Goal: Information Seeking & Learning: Learn about a topic

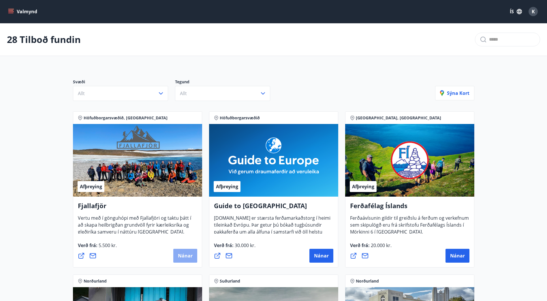
click at [187, 253] on span "Nánar" at bounding box center [185, 256] width 15 height 6
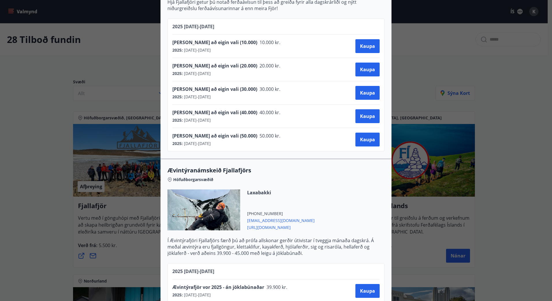
scroll to position [491, 0]
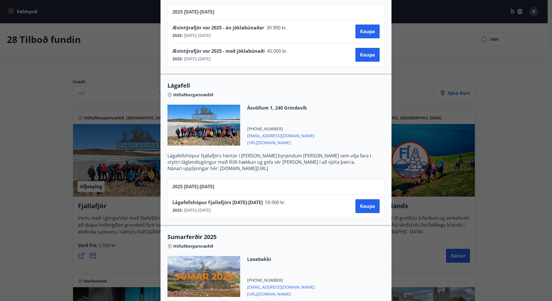
click at [524, 174] on div "Fjallafjör Til að [PERSON_NAME] þarf að hafa samband við Fjallafjör og taka fra…" at bounding box center [276, 150] width 552 height 301
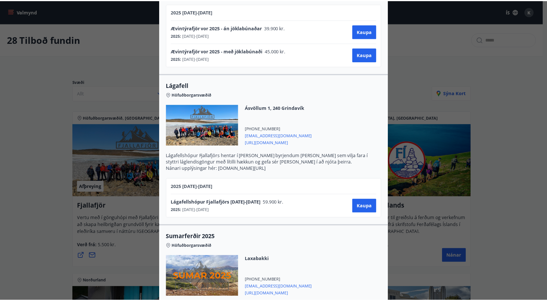
scroll to position [0, 0]
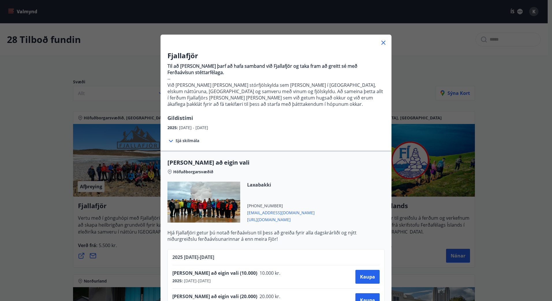
click at [381, 44] on icon at bounding box center [383, 42] width 7 height 7
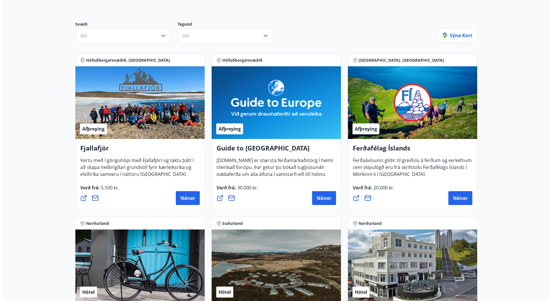
scroll to position [87, 0]
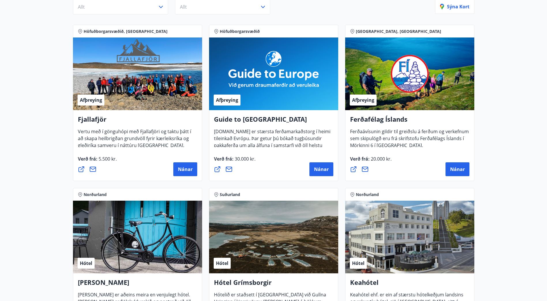
click at [377, 156] on span "20.000 kr." at bounding box center [381, 159] width 22 height 6
click at [458, 169] on span "Nánar" at bounding box center [457, 169] width 15 height 6
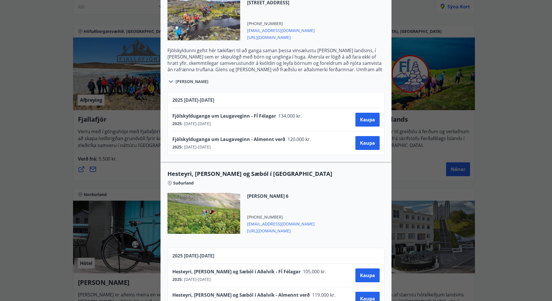
scroll to position [612, 0]
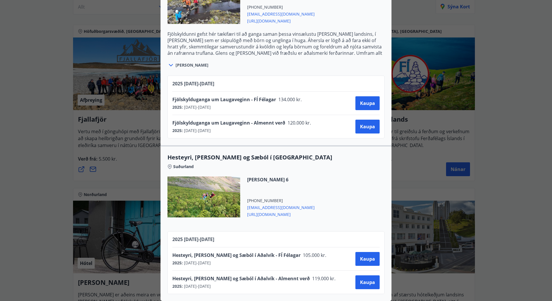
click at [483, 202] on div "Ferðafélag Íslands Ferðirnar eru bókaðar hjá Ferðafélagi Íslands í síma 568 253…" at bounding box center [276, 150] width 552 height 301
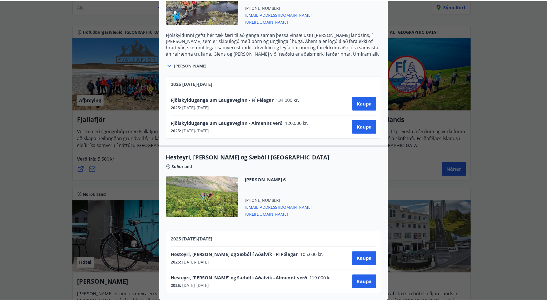
scroll to position [0, 0]
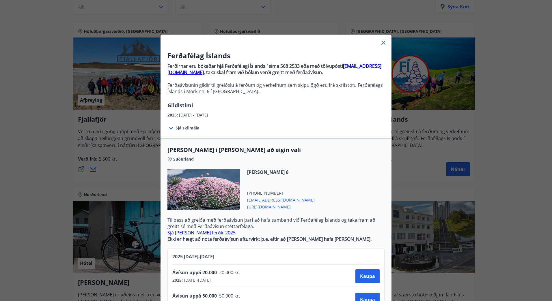
click at [472, 150] on div "Ferðafélag Íslands Ferðirnar eru bókaðar hjá Ferðafélagi Íslands í síma 568 253…" at bounding box center [276, 150] width 552 height 301
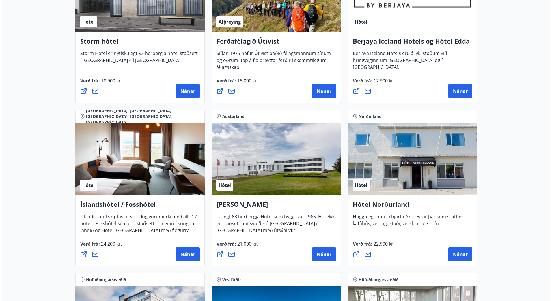
scroll to position [693, 0]
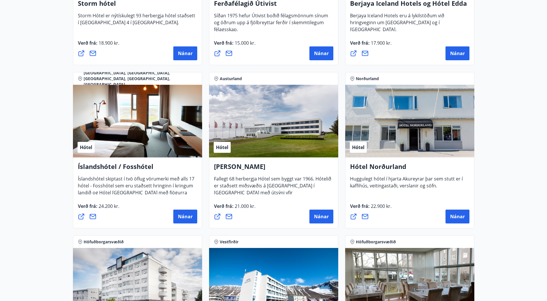
click at [145, 208] on div "Verð frá : 24.200 kr. [GEOGRAPHIC_DATA]" at bounding box center [137, 213] width 119 height 21
click at [179, 220] on button "Nánar" at bounding box center [185, 217] width 24 height 14
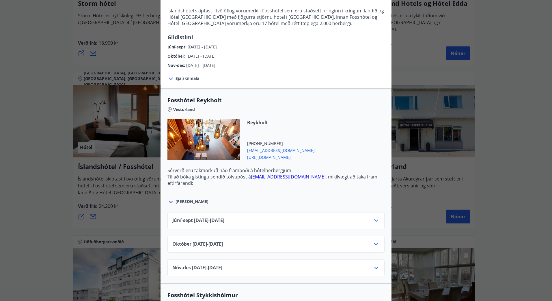
scroll to position [144, 0]
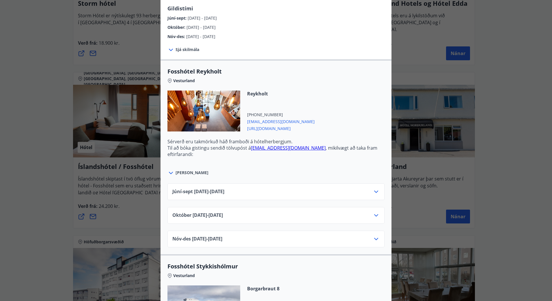
click at [309, 193] on div "Júní-[DATE]06.25 - [DATE]" at bounding box center [275, 194] width 207 height 12
click at [375, 194] on icon at bounding box center [376, 191] width 7 height 7
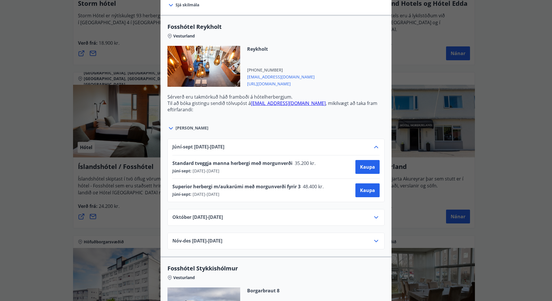
scroll to position [202, 0]
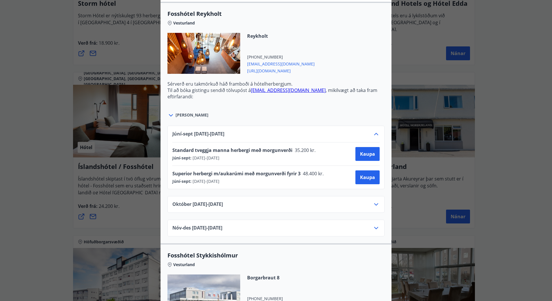
click at [376, 204] on icon at bounding box center [376, 204] width 4 height 2
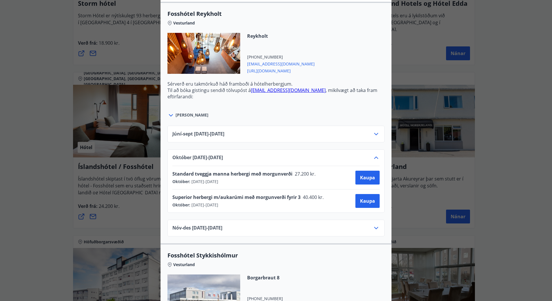
click at [375, 227] on icon at bounding box center [376, 228] width 7 height 7
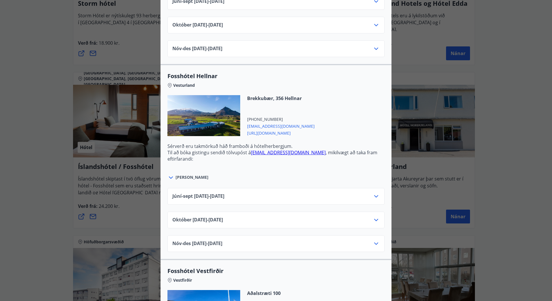
scroll to position [577, 0]
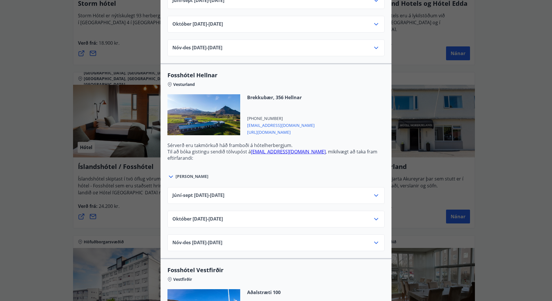
click at [375, 218] on icon at bounding box center [376, 219] width 7 height 7
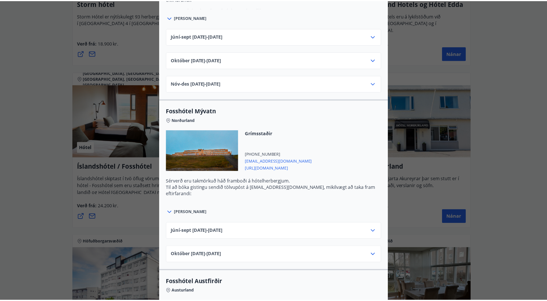
scroll to position [0, 0]
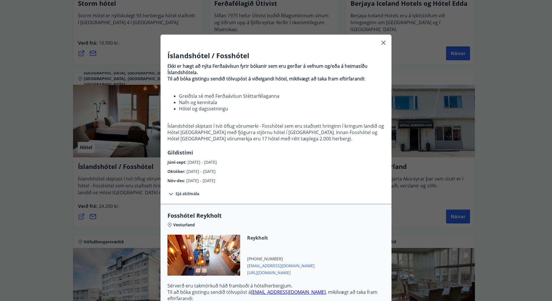
click at [505, 184] on div "Íslandshótel / Fosshótel Ekki er hægt að nýta Ferðaávísun fyrir bókanir sem eru…" at bounding box center [276, 150] width 552 height 301
click at [487, 175] on div "Íslandshótel / Fosshótel Ekki er hægt að nýta Ferðaávísun fyrir bókanir sem eru…" at bounding box center [276, 150] width 552 height 301
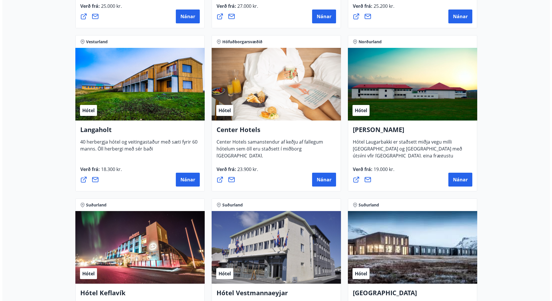
scroll to position [1241, 0]
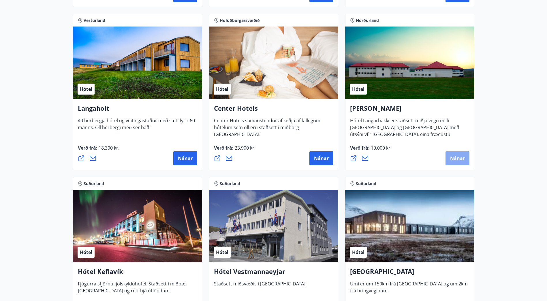
click at [458, 161] on span "Nánar" at bounding box center [457, 158] width 15 height 6
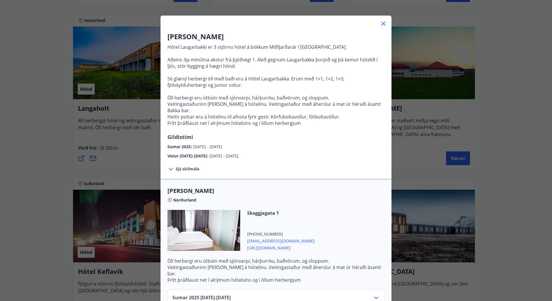
scroll to position [47, 0]
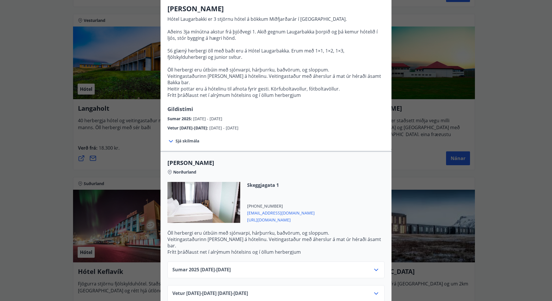
click at [323, 267] on div "Sumar [PHONE_NUMBER][DATE] - [DATE]" at bounding box center [275, 273] width 207 height 12
click at [373, 267] on icon at bounding box center [376, 270] width 7 height 7
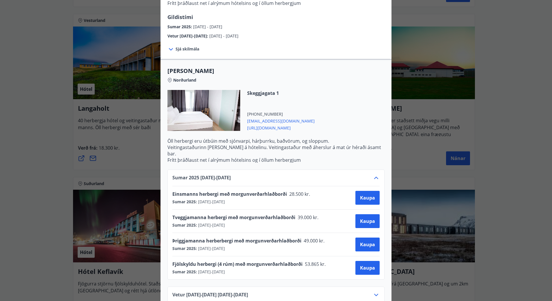
scroll to position [141, 0]
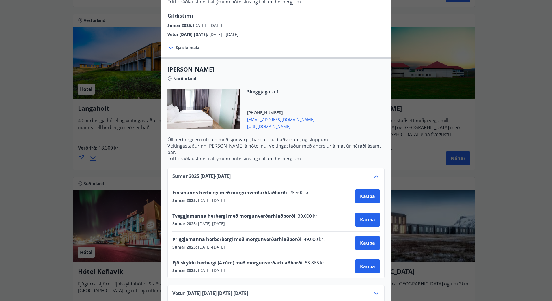
click at [341, 290] on div "Vetur [DATE]-[DATE] [DATE] - [DATE]" at bounding box center [275, 296] width 207 height 12
click at [375, 290] on icon at bounding box center [376, 293] width 7 height 7
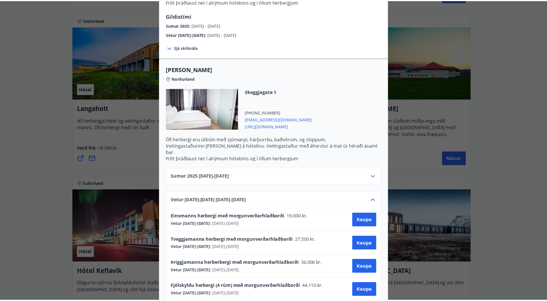
scroll to position [0, 0]
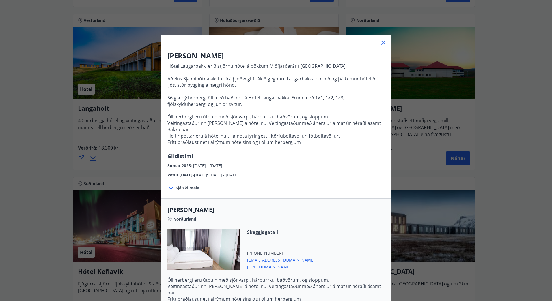
click at [510, 196] on div "Hótel Laugarbakki Hótel Laugarbakki er 3 stjörnu hótel á bökkum Miðfjarðarár í …" at bounding box center [276, 150] width 552 height 301
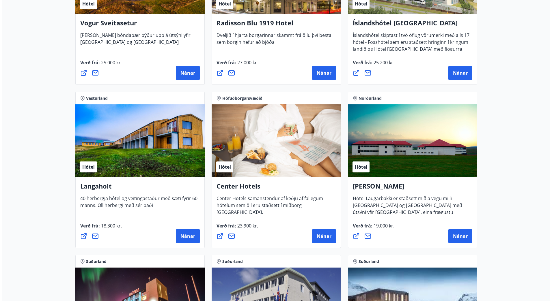
scroll to position [1154, 0]
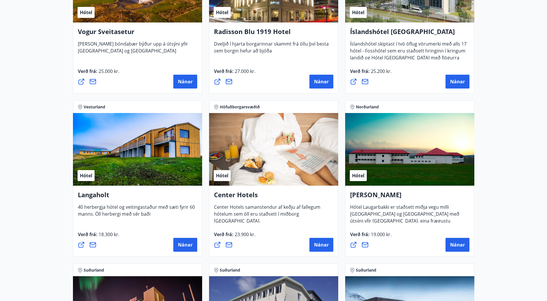
click at [111, 189] on div "Langaholt 40 herbergja hótel og veitingastaður með sæti fyrir 60 [PERSON_NAME].…" at bounding box center [137, 221] width 129 height 71
click at [181, 242] on span "Nánar" at bounding box center [185, 245] width 15 height 6
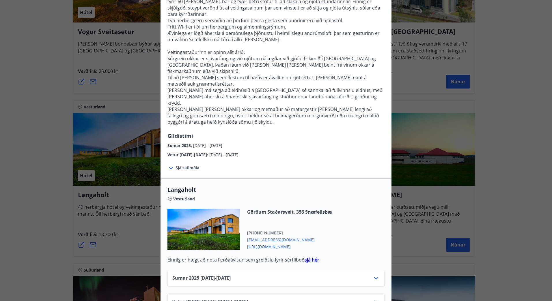
scroll to position [72, 0]
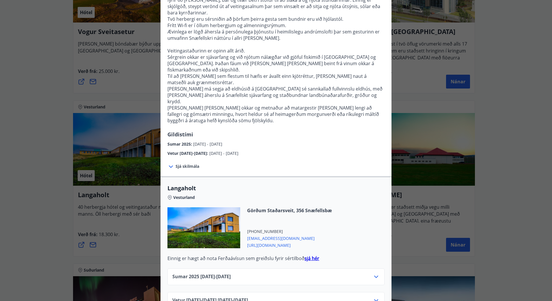
click at [373, 297] on icon at bounding box center [376, 300] width 7 height 7
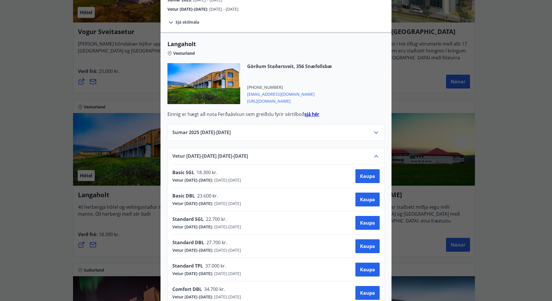
scroll to position [236, 0]
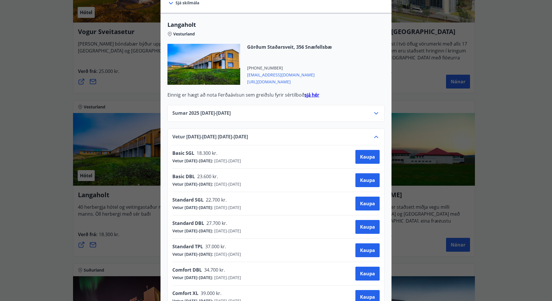
click at [495, 160] on div "Langaholt Gistihúsið [GEOGRAPHIC_DATA] er búið 40 herbergjum, öllum með sér bað…" at bounding box center [276, 150] width 552 height 301
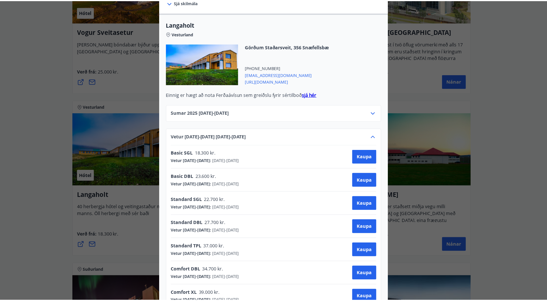
scroll to position [0, 0]
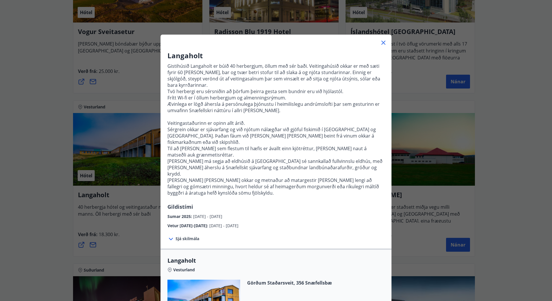
click at [485, 164] on div "Langaholt Gistihúsið [GEOGRAPHIC_DATA] er búið 40 herbergjum, öllum með sér bað…" at bounding box center [276, 150] width 552 height 301
